Goal: Check status

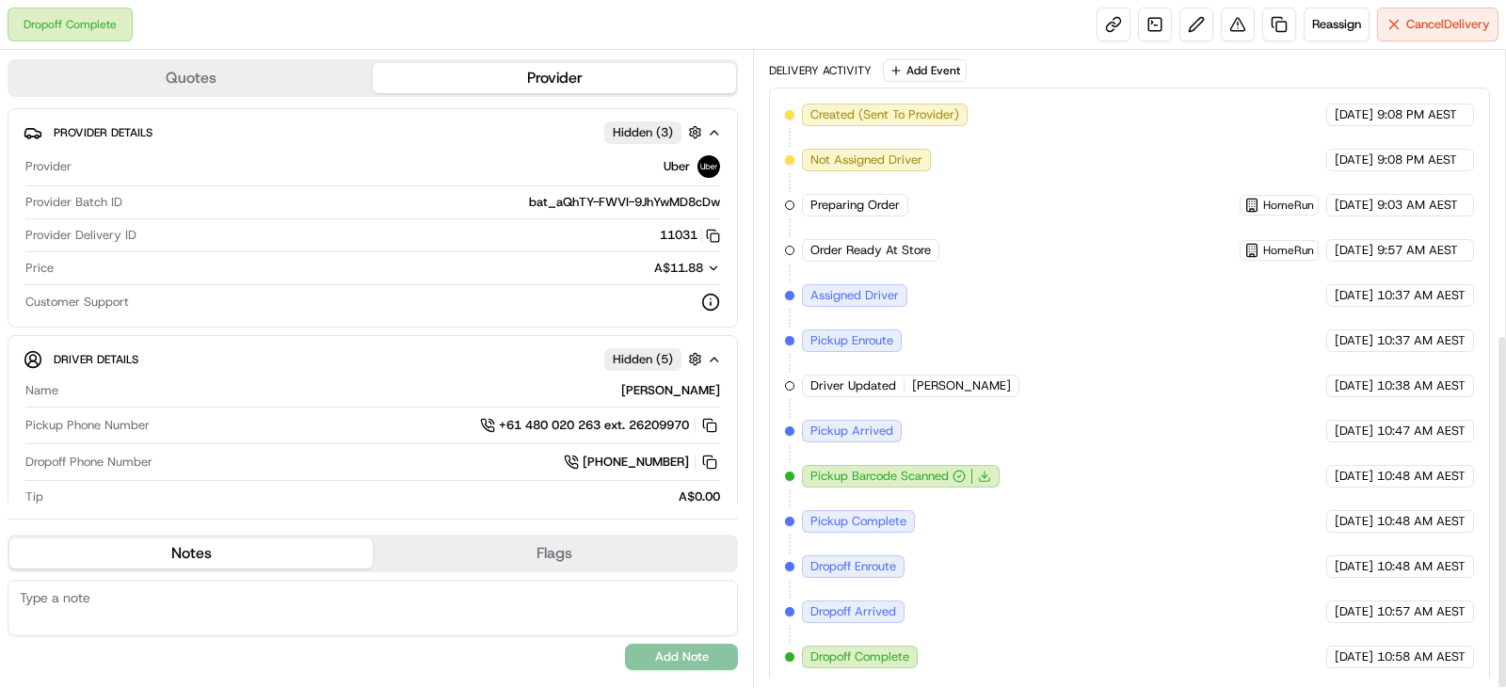
scroll to position [506, 0]
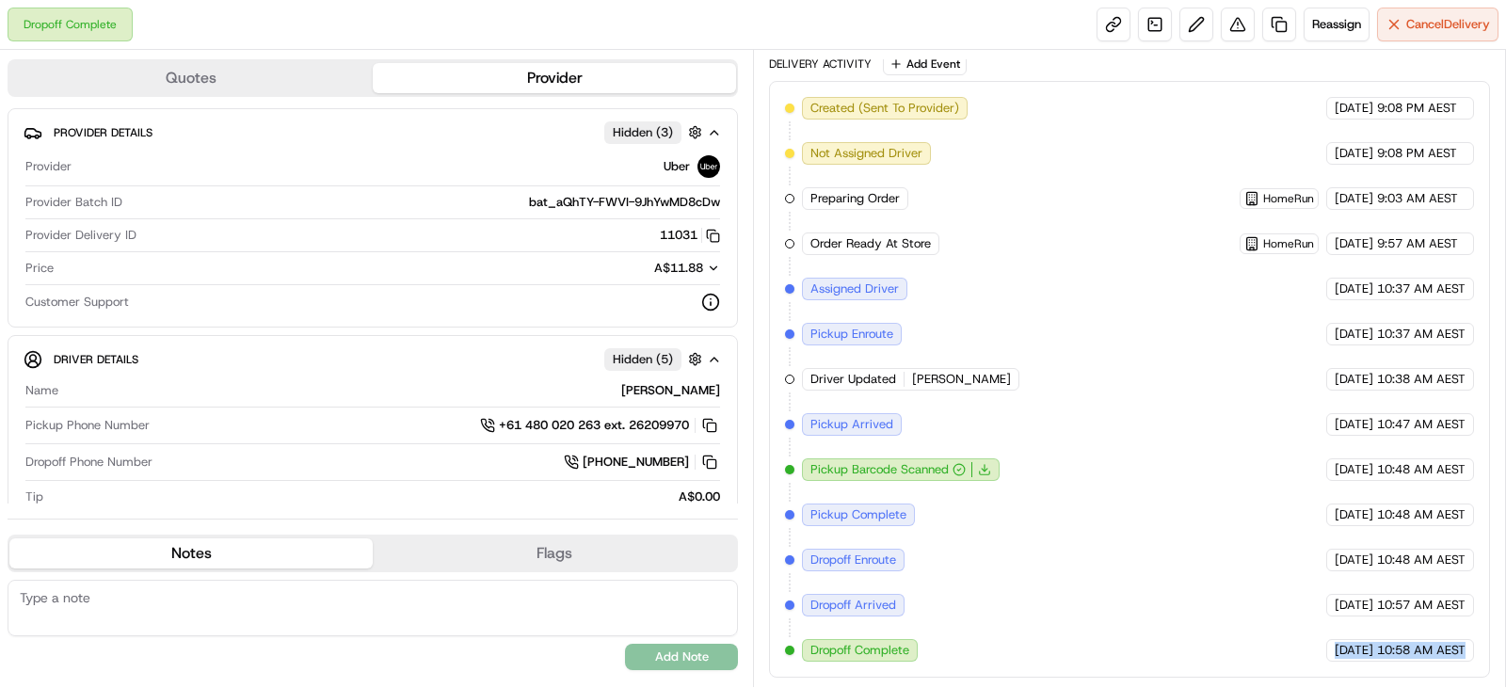
drag, startPoint x: 1291, startPoint y: 654, endPoint x: 1461, endPoint y: 660, distance: 170.5
click at [1461, 660] on div "[DATE] 10:58 AM AEST" at bounding box center [1400, 650] width 148 height 23
copy div "[DATE] 10:58 AM AEST"
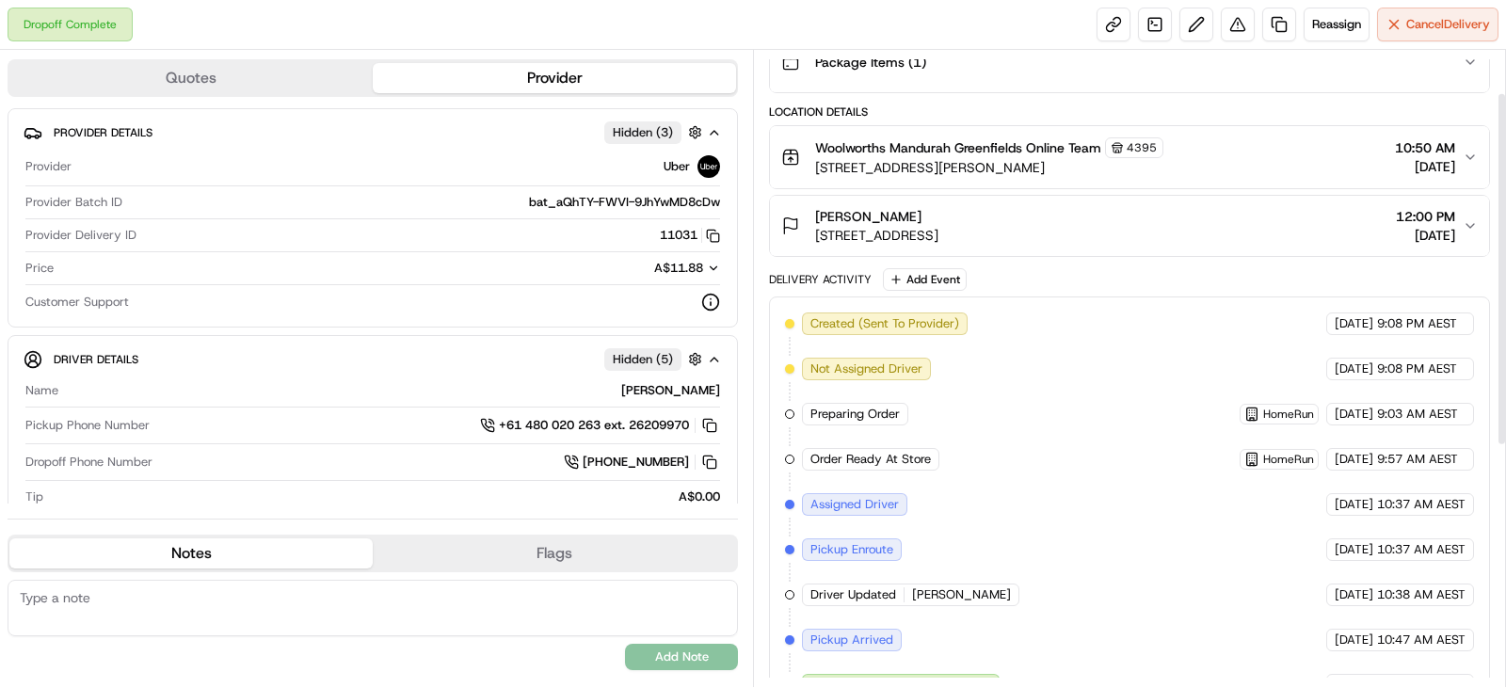
scroll to position [0, 0]
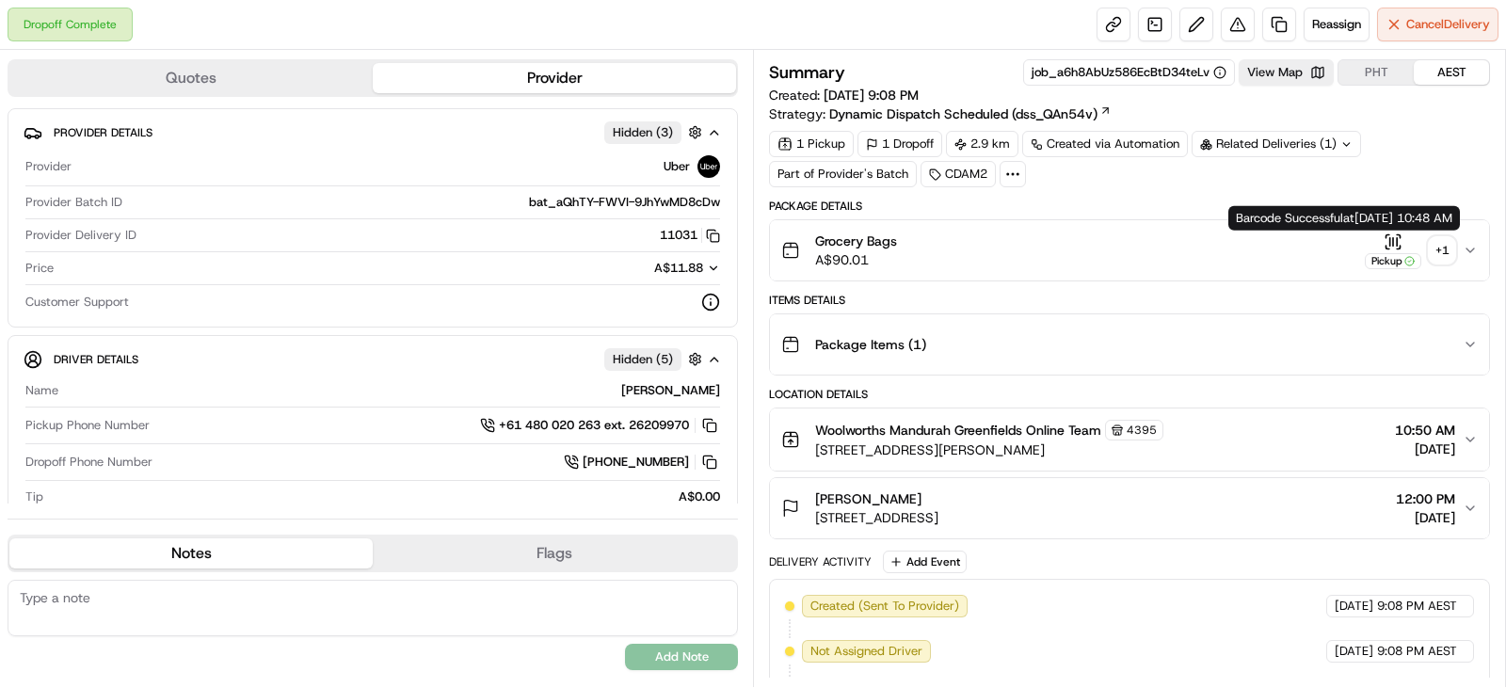
click at [1388, 243] on icon "button" at bounding box center [1393, 242] width 19 height 19
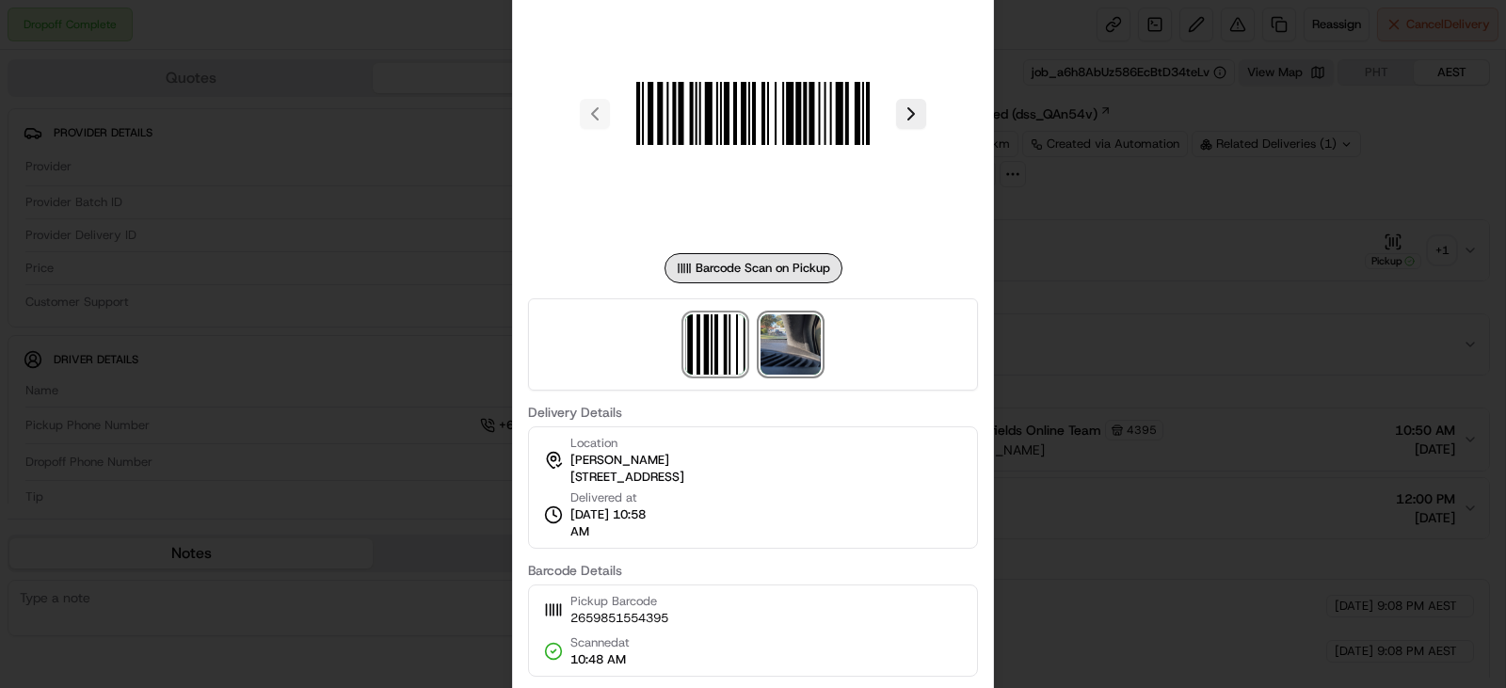
click at [789, 335] on img at bounding box center [791, 344] width 60 height 60
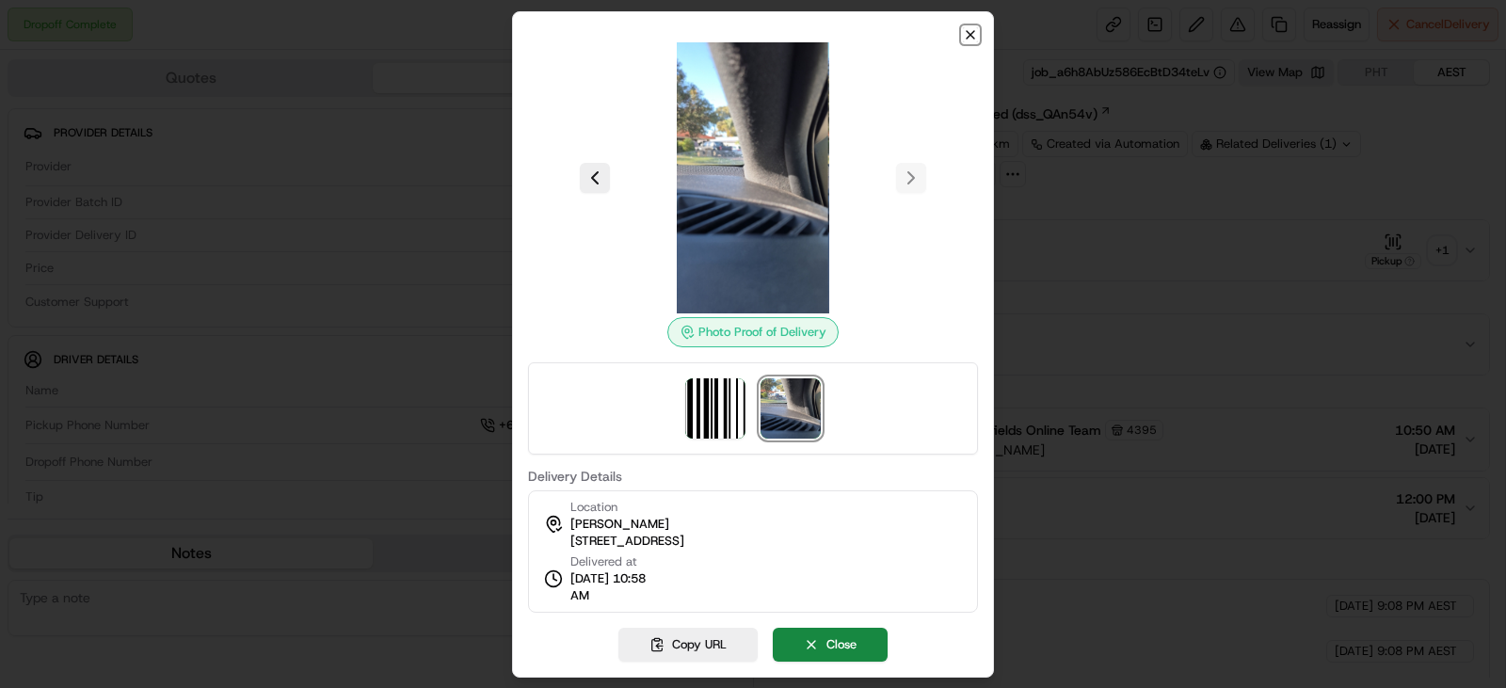
click at [972, 29] on icon "button" at bounding box center [970, 34] width 15 height 15
